Goal: Task Accomplishment & Management: Manage account settings

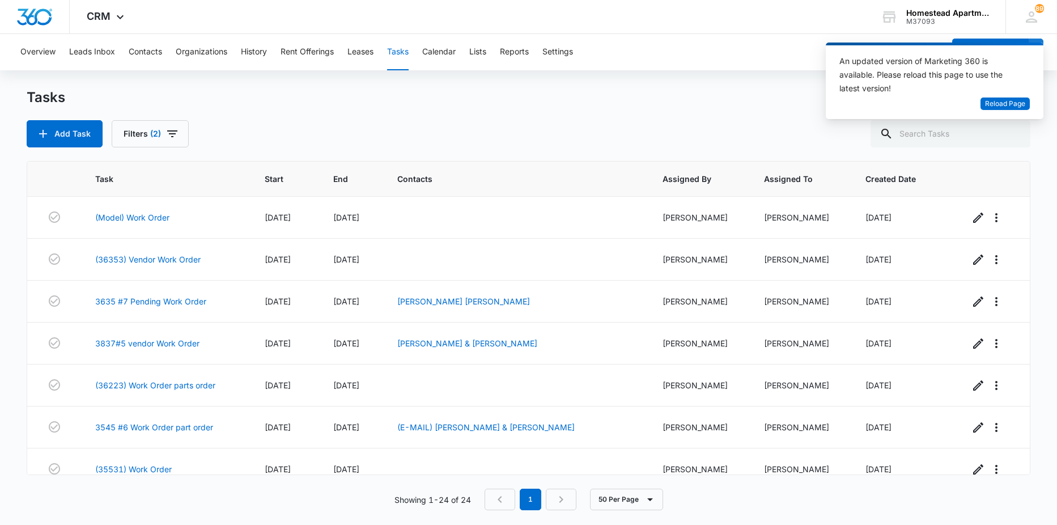
scroll to position [769, 0]
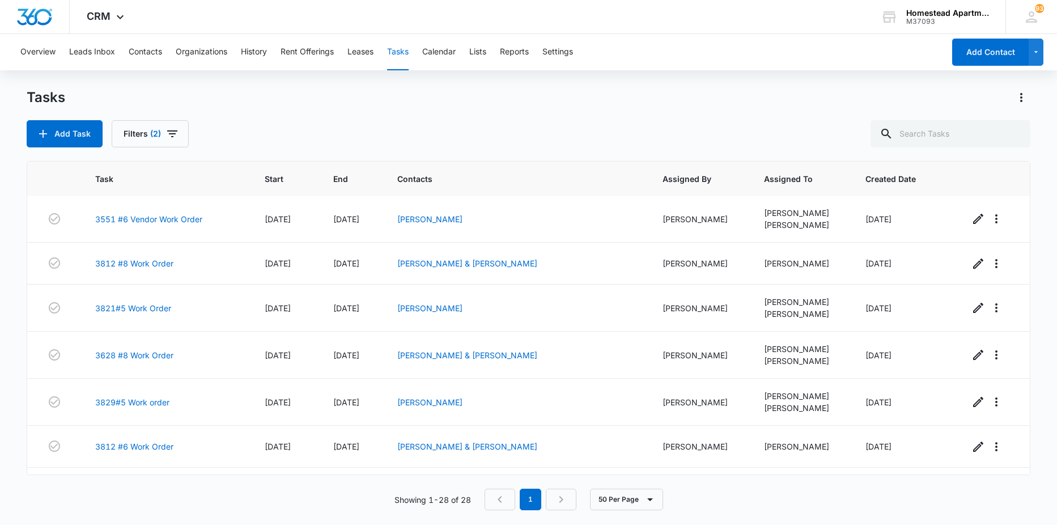
scroll to position [952, 0]
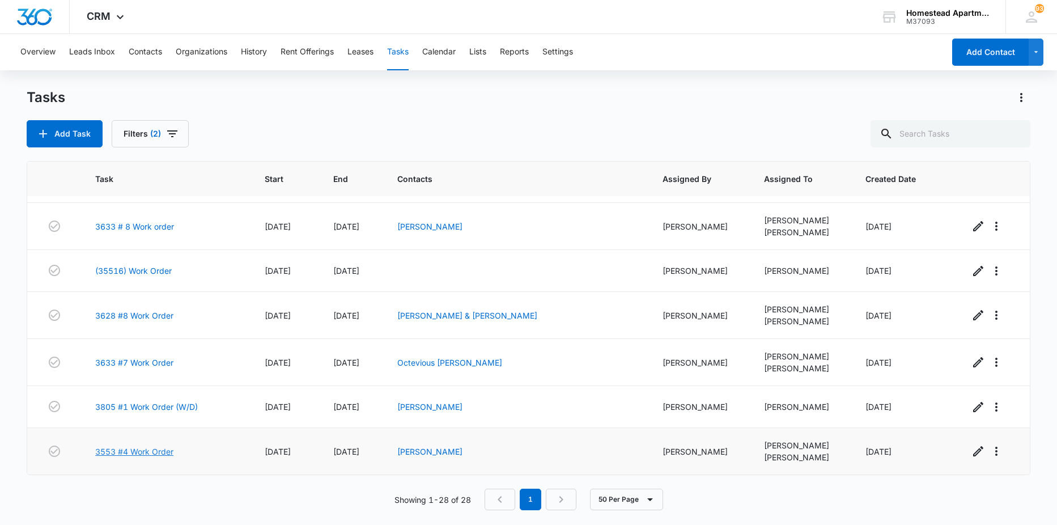
click at [147, 452] on link "3553 #4 Work Order" at bounding box center [134, 452] width 78 height 12
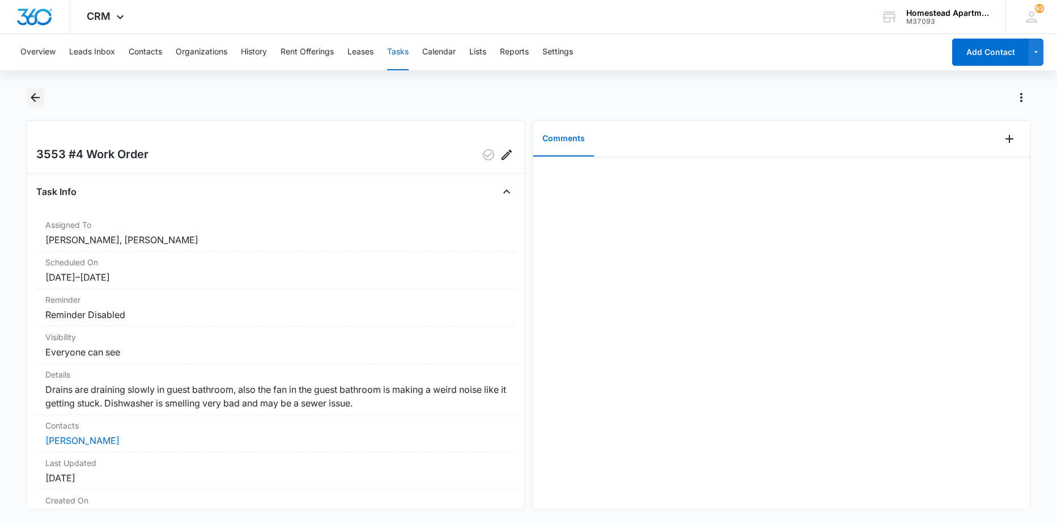
click at [37, 100] on icon "Back" at bounding box center [35, 98] width 14 height 14
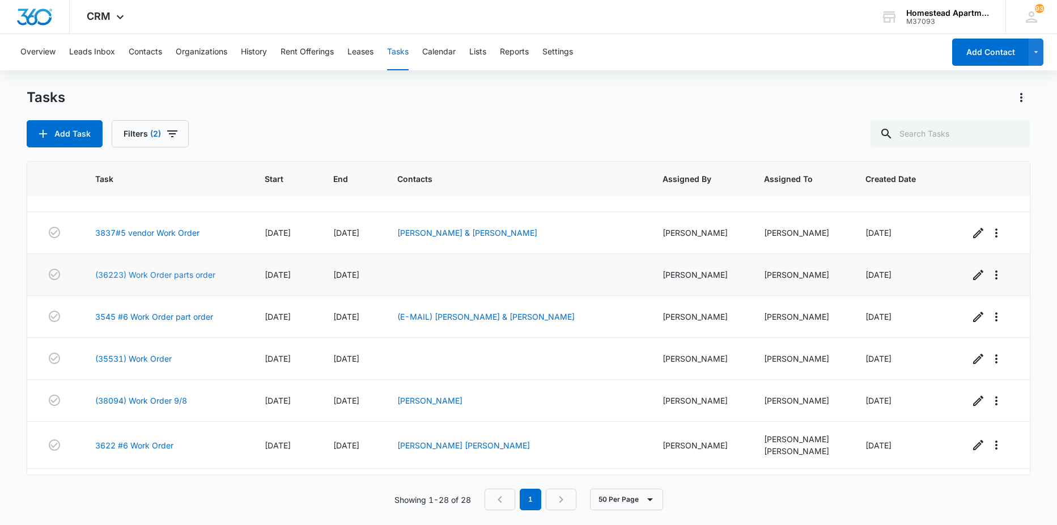
scroll to position [113, 0]
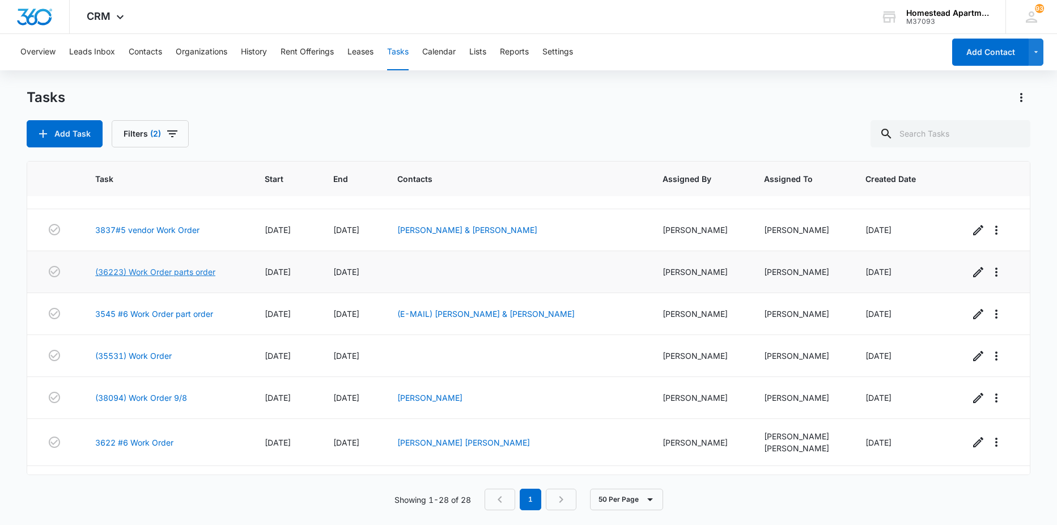
click at [176, 274] on link "(36223) Work Order parts order" at bounding box center [155, 272] width 120 height 12
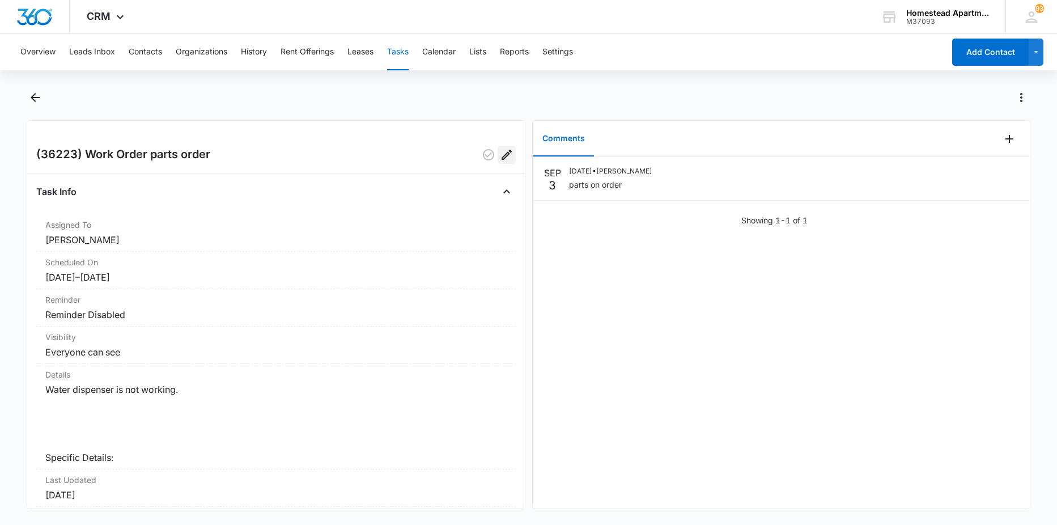
click at [502, 151] on icon "Edit" at bounding box center [507, 155] width 10 height 10
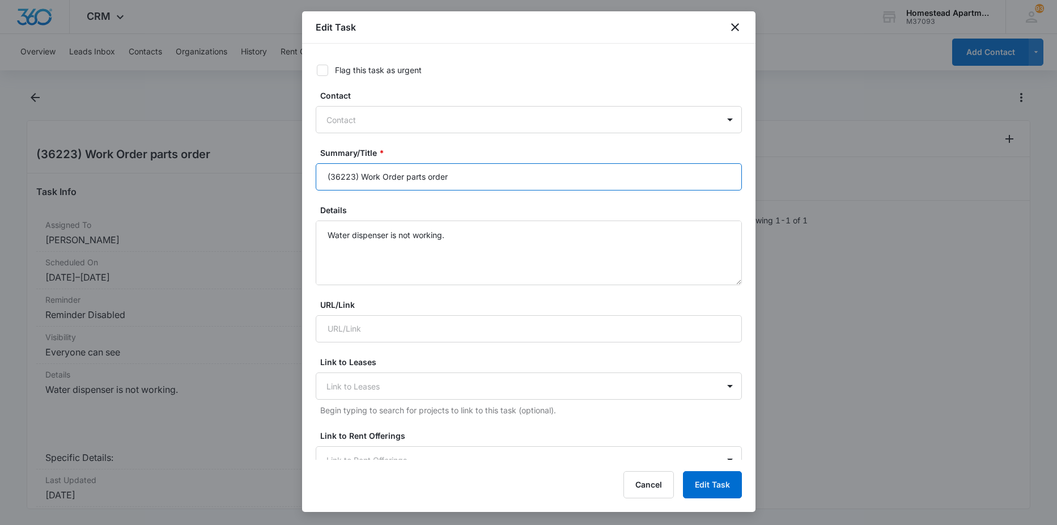
click at [446, 179] on input "(36223) Work Order parts order" at bounding box center [529, 176] width 426 height 27
click at [353, 172] on input "(36223) Work Order" at bounding box center [529, 176] width 426 height 27
click at [355, 174] on input "(36223) Work Order" at bounding box center [529, 176] width 426 height 27
click at [361, 174] on input "(36223) Work Order" at bounding box center [529, 176] width 426 height 27
type input "(36223) Vendor Work Order"
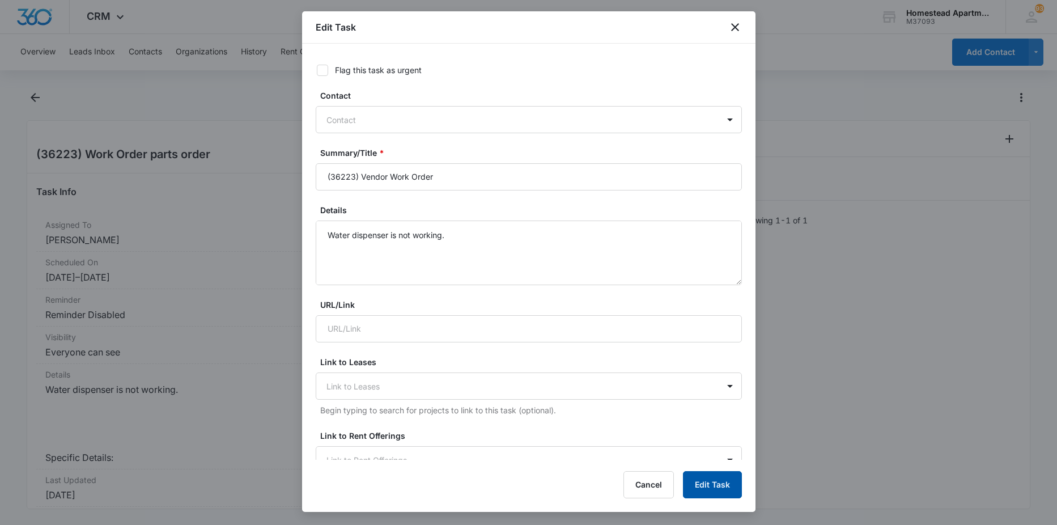
click at [724, 490] on button "Edit Task" at bounding box center [712, 484] width 59 height 27
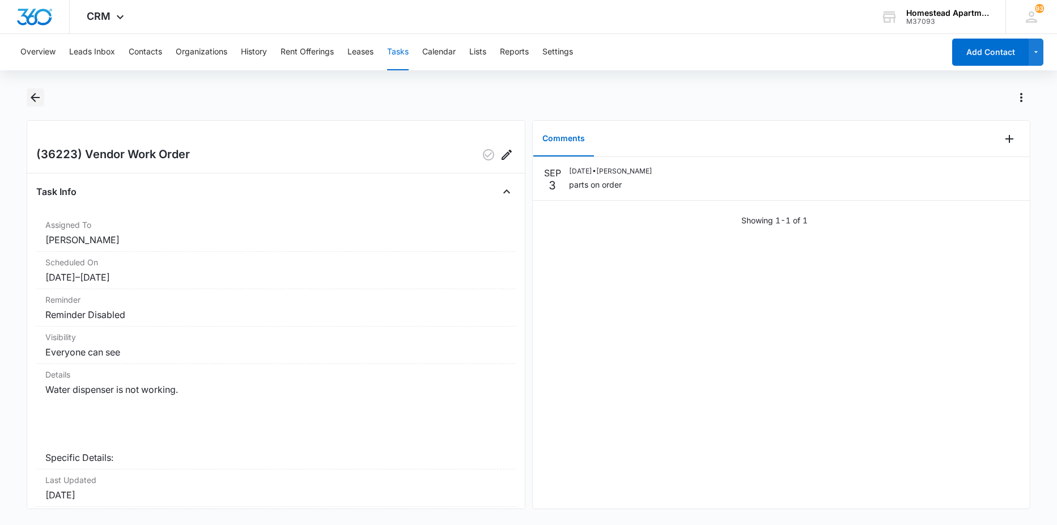
click at [33, 101] on icon "Back" at bounding box center [35, 98] width 14 height 14
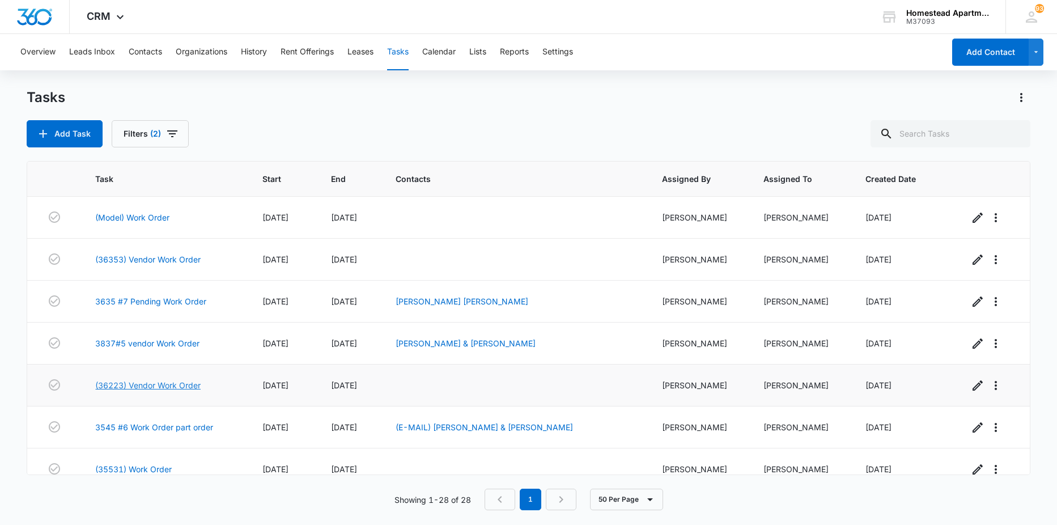
click at [147, 389] on link "(36223) Vendor Work Order" at bounding box center [147, 385] width 105 height 12
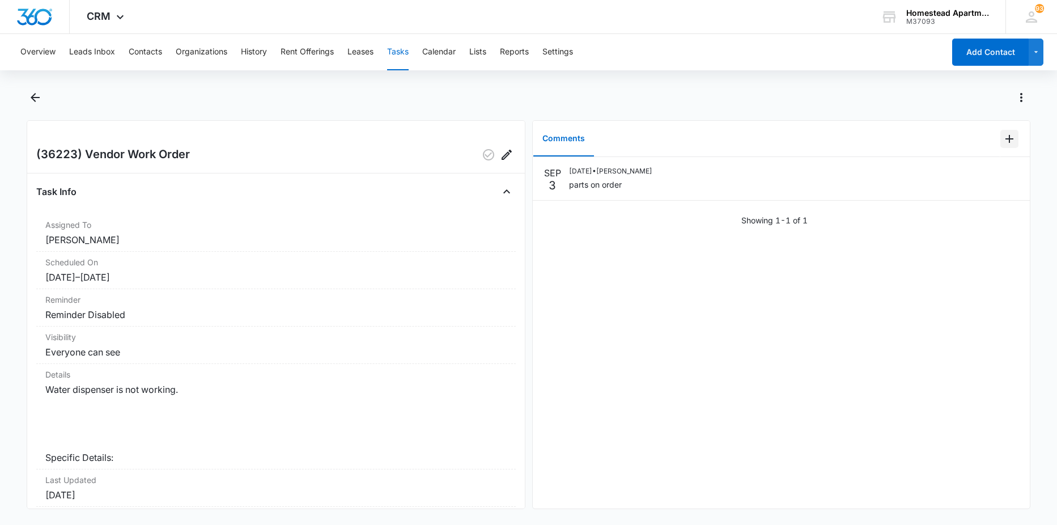
click at [1003, 132] on icon "Add Comment" at bounding box center [1010, 139] width 14 height 14
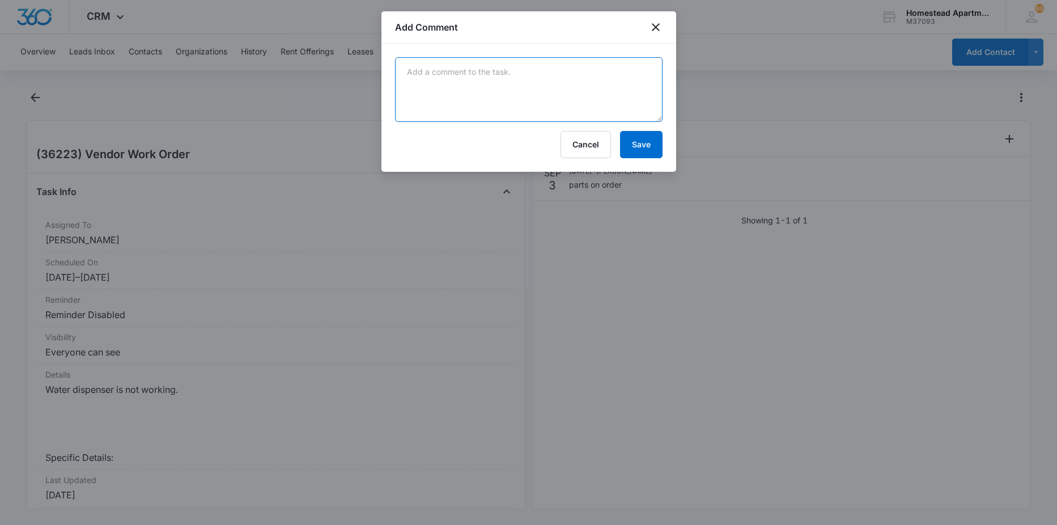
click at [493, 88] on textarea at bounding box center [529, 89] width 268 height 65
type textarea "passed of to Manweiler after tenant added that fridge is staying to cold even w…"
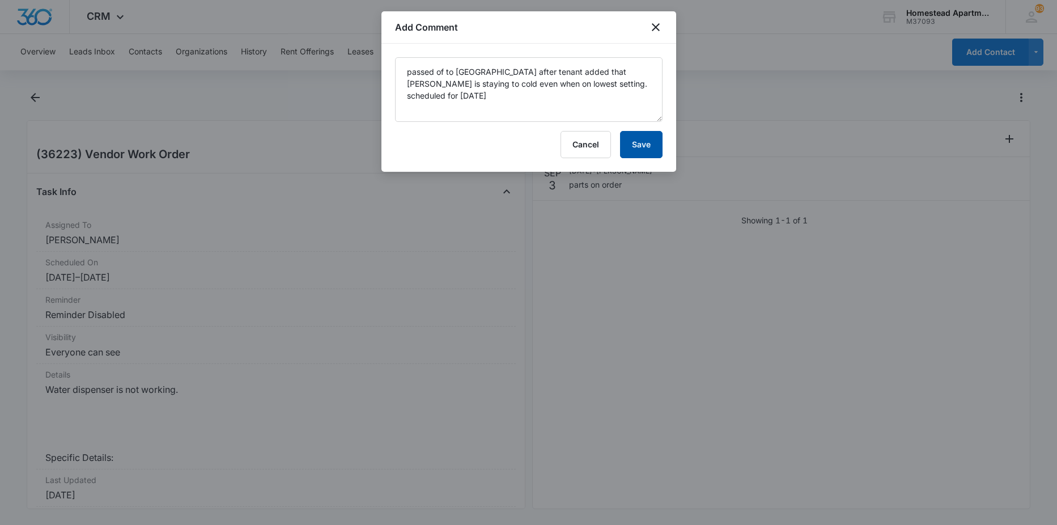
click at [651, 146] on button "Save" at bounding box center [641, 144] width 43 height 27
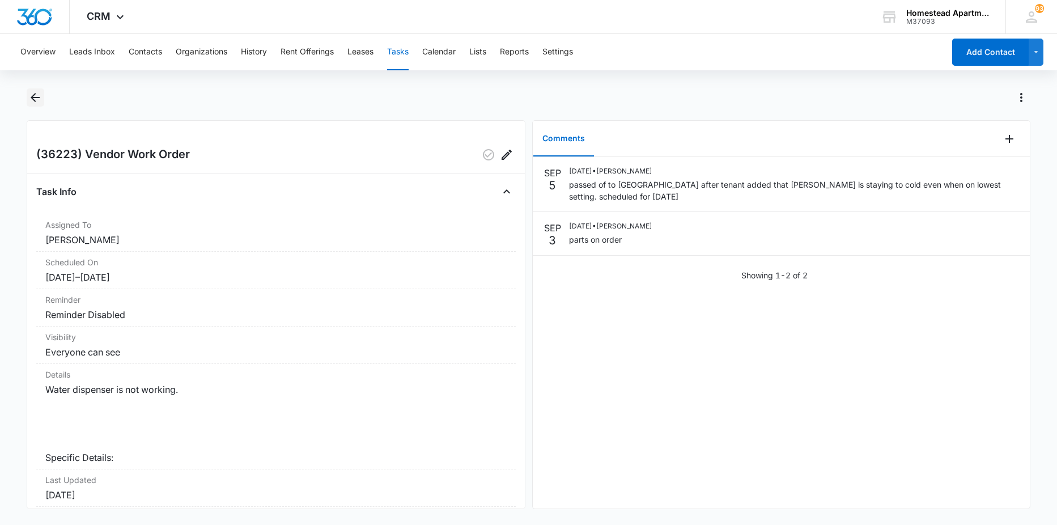
click at [36, 100] on icon "Back" at bounding box center [35, 98] width 14 height 14
